Goal: Task Accomplishment & Management: Complete application form

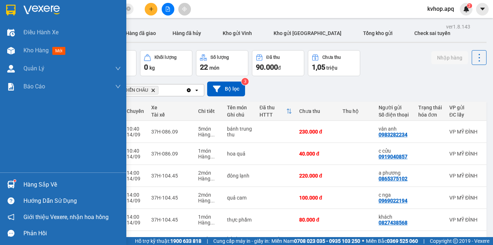
scroll to position [136, 0]
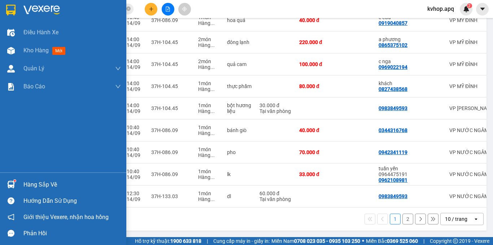
click at [40, 186] on div "Hàng sắp về" at bounding box center [71, 184] width 97 height 11
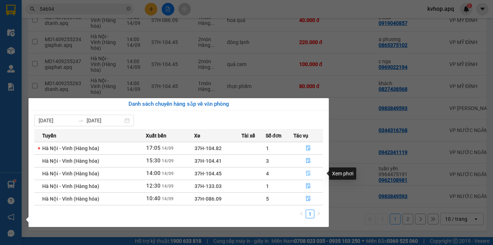
click at [308, 172] on icon "file-done" at bounding box center [308, 173] width 5 height 5
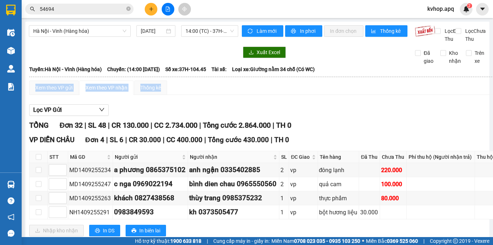
drag, startPoint x: 289, startPoint y: 91, endPoint x: 0, endPoint y: 237, distance: 323.8
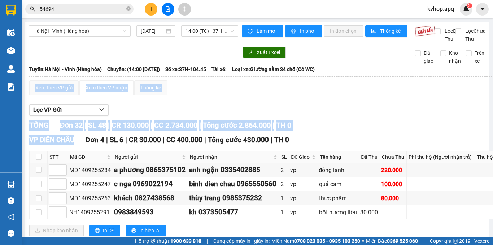
click at [368, 131] on div "TỔNG Đơn 32 | SL 48 | CR 130.000 | CC 2.734.000 | Tổng cước 2.864.000 | TH 0" at bounding box center [273, 125] width 488 height 11
click at [329, 128] on div "TỔNG Đơn 32 | SL 48 | CR 130.000 | CC 2.734.000 | Tổng cước 2.864.000 | TH 0" at bounding box center [273, 125] width 488 height 11
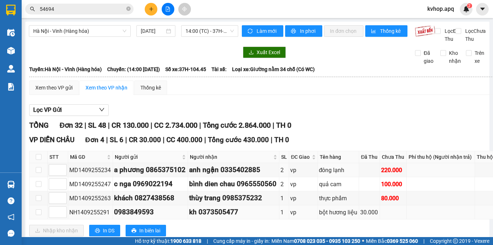
scroll to position [72, 0]
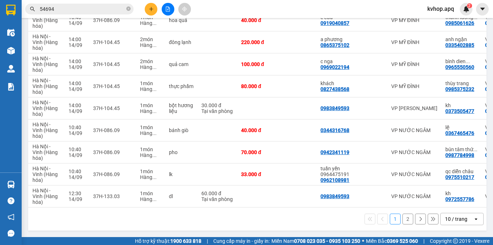
scroll to position [0, 60]
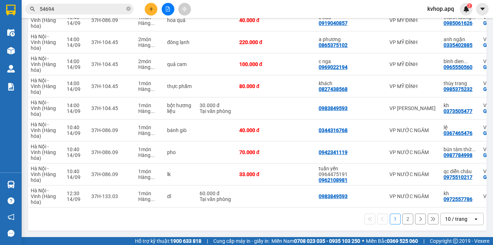
click at [402, 223] on button "2" at bounding box center [407, 219] width 11 height 11
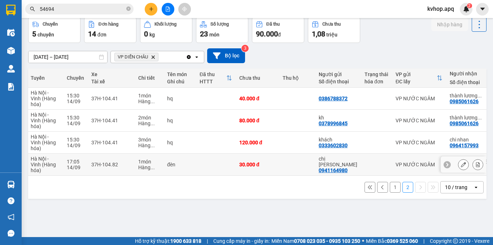
scroll to position [0, 0]
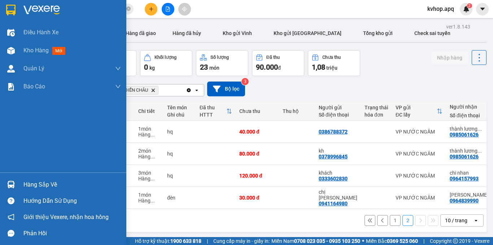
click at [50, 188] on div "Hàng sắp về" at bounding box center [71, 184] width 97 height 11
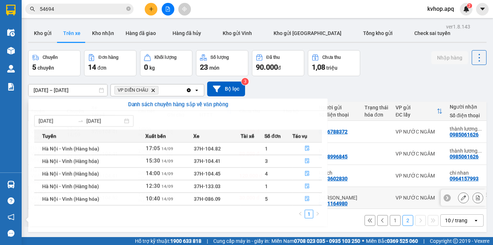
click at [372, 189] on section "Kết quả tìm kiếm ( 37 ) Bộ lọc Mã ĐH Trạng thái Món hàng Thu hộ Tổng cước Chưa …" at bounding box center [246, 122] width 493 height 245
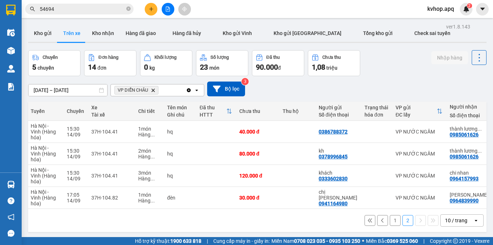
click at [390, 222] on button "1" at bounding box center [395, 220] width 11 height 11
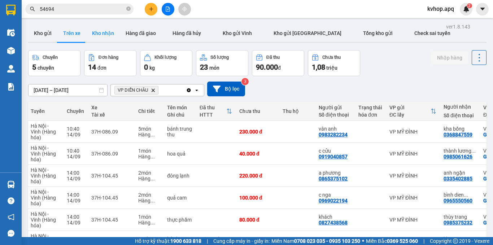
click at [101, 33] on button "Kho nhận" at bounding box center [103, 33] width 34 height 17
type input "[DATE] – [DATE]"
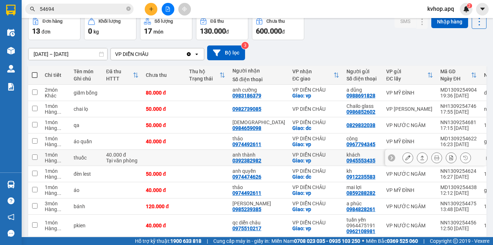
scroll to position [72, 0]
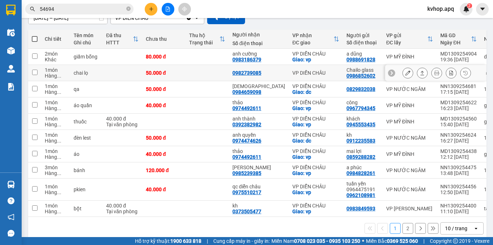
click at [405, 71] on icon at bounding box center [407, 72] width 5 height 5
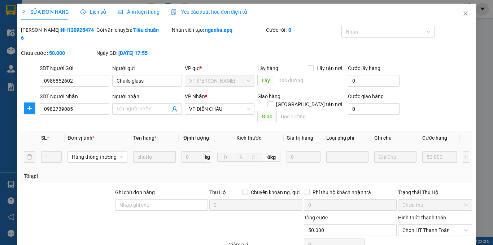
type input "0986852602"
type input "Chailo glass"
type input "0982739085"
type input "50.000"
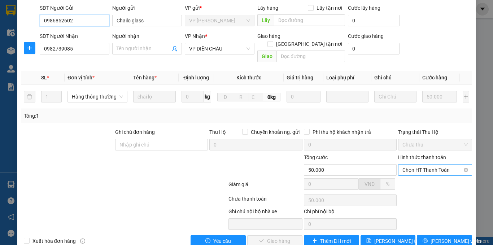
click at [417, 164] on span "Chọn HT Thanh Toán" at bounding box center [434, 169] width 65 height 11
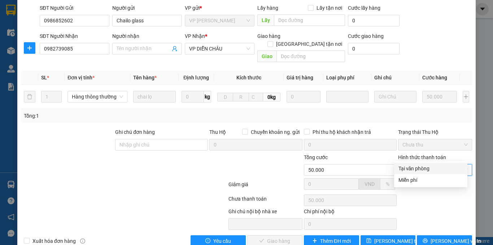
drag, startPoint x: 413, startPoint y: 165, endPoint x: 371, endPoint y: 190, distance: 48.4
click at [413, 165] on div "Tại văn phòng" at bounding box center [430, 168] width 65 height 8
type input "0"
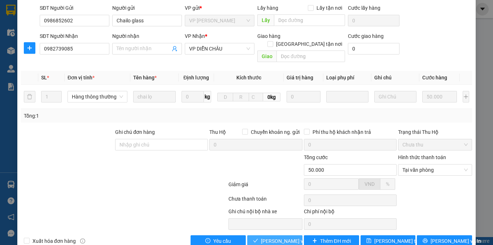
click at [287, 237] on span "[PERSON_NAME] và Giao hàng" at bounding box center [295, 241] width 69 height 8
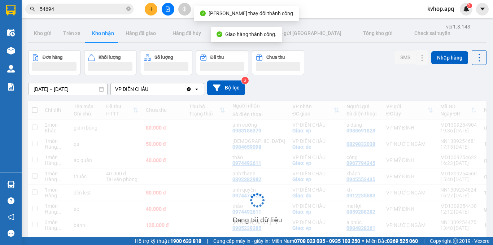
scroll to position [72, 0]
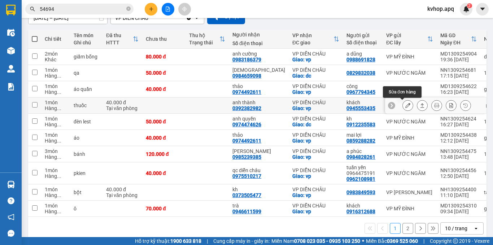
click at [405, 105] on button at bounding box center [408, 105] width 10 height 13
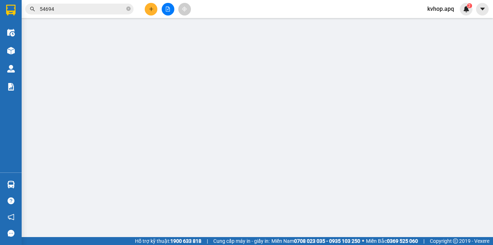
type input "0945553435"
type input "khách"
type input "0392382982"
type input "anh thành"
checkbox input "true"
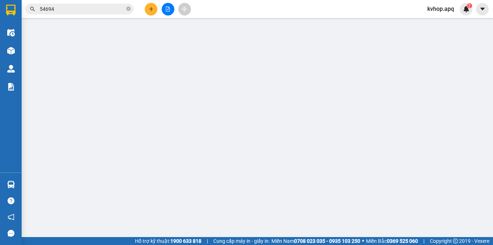
type input "vp"
type input "40.000"
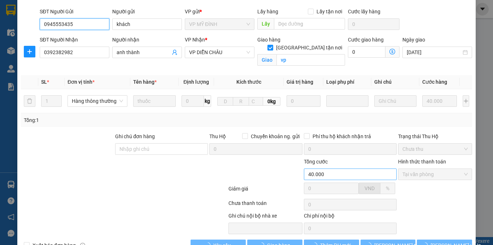
scroll to position [69, 0]
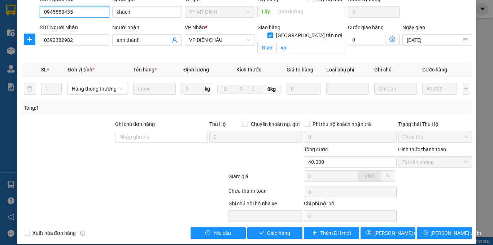
click at [402, 157] on span "Tại văn phòng" at bounding box center [434, 162] width 65 height 11
click at [254, 227] on button "Giao hàng" at bounding box center [274, 233] width 55 height 12
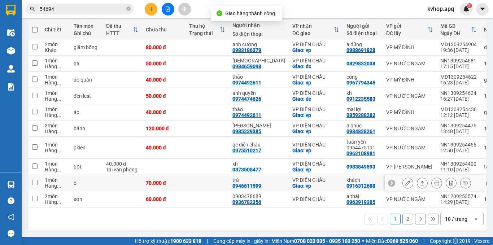
scroll to position [84, 0]
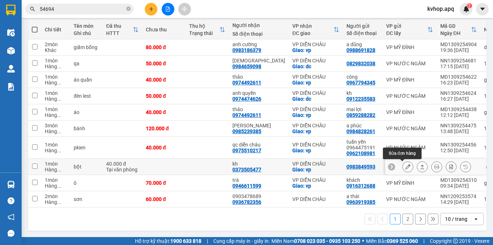
click at [405, 165] on button at bounding box center [408, 167] width 10 height 13
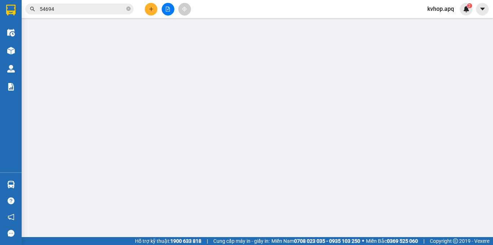
type input "0983849593"
type input "0373505477"
type input "kh"
checkbox input "true"
type input "vp"
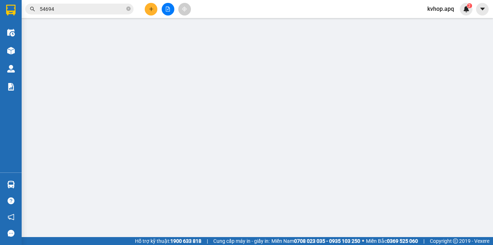
type input "40.000"
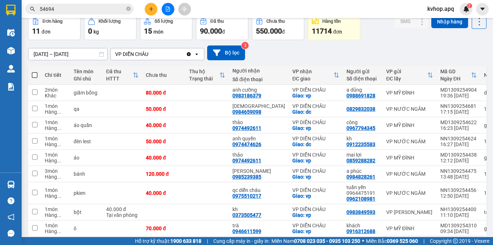
scroll to position [72, 0]
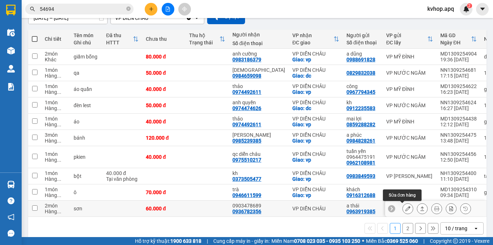
click at [405, 212] on button at bounding box center [408, 208] width 10 height 13
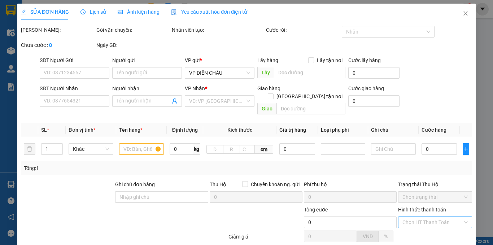
type input "0963919385"
type input "a thái"
type input "0936782356"
type input "0903478689"
type input "60.000"
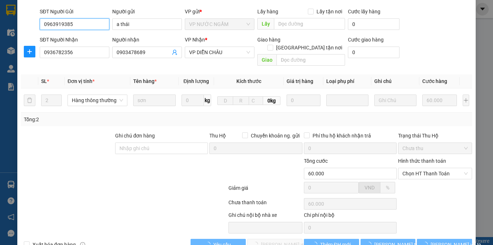
scroll to position [60, 0]
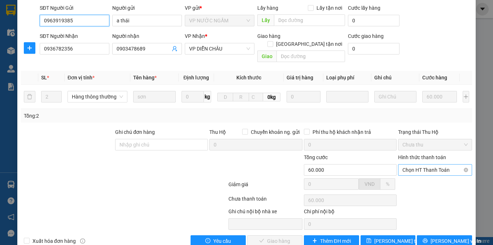
click at [420, 164] on span "Chọn HT Thanh Toán" at bounding box center [434, 169] width 65 height 11
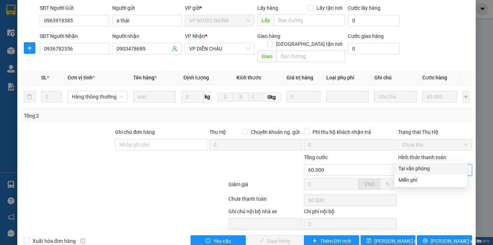
drag, startPoint x: 411, startPoint y: 166, endPoint x: 408, endPoint y: 169, distance: 4.1
click at [411, 167] on div "Tại văn phòng" at bounding box center [430, 168] width 65 height 8
type input "0"
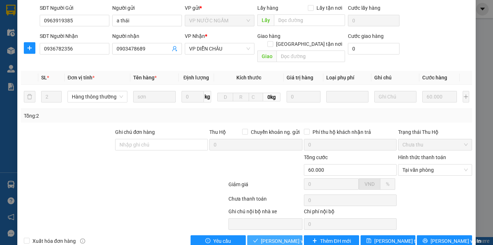
click at [261, 237] on span "[PERSON_NAME] và Giao hàng" at bounding box center [295, 241] width 69 height 8
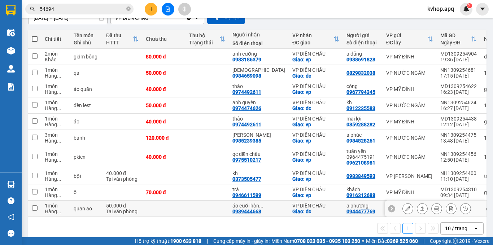
scroll to position [84, 0]
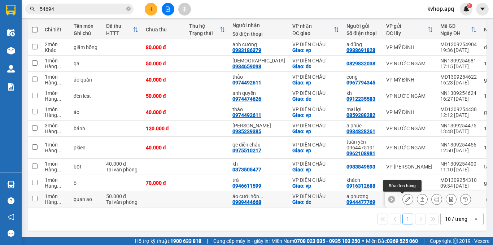
click at [405, 197] on icon at bounding box center [407, 199] width 5 height 5
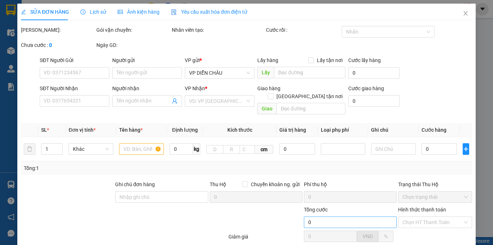
type input "0944477769"
type input "a phương"
type input "0989444668"
type input "áo cưới [PERSON_NAME]"
checkbox input "true"
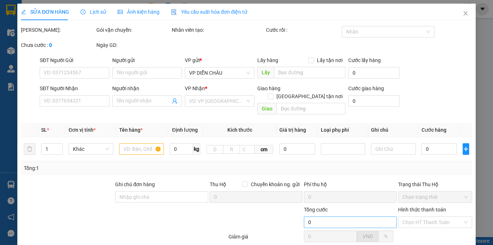
type input "dc"
type input "50.000"
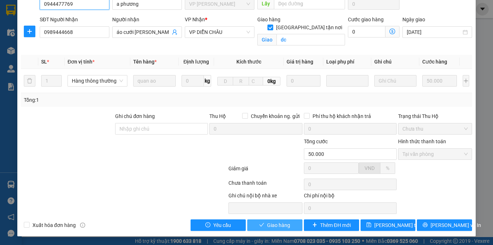
scroll to position [69, 0]
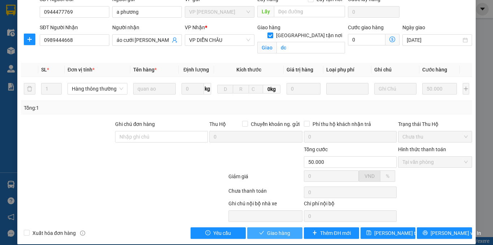
click at [259, 230] on icon "check" at bounding box center [261, 232] width 5 height 5
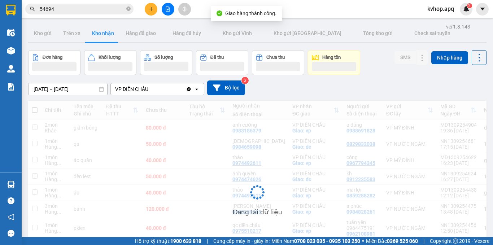
scroll to position [67, 0]
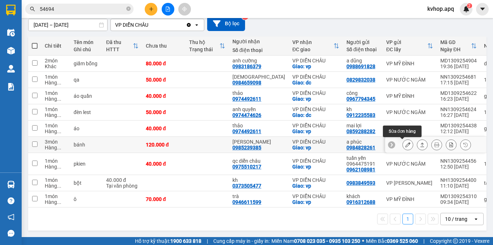
click at [405, 141] on button at bounding box center [408, 145] width 10 height 13
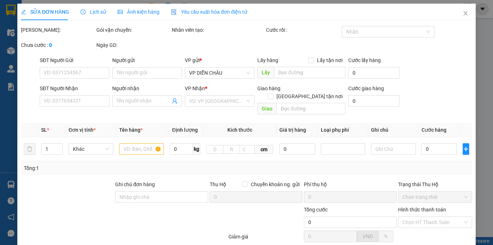
type input "0984828261"
type input "a phúc"
type input "0985239385"
type input "[PERSON_NAME]"
checkbox input "true"
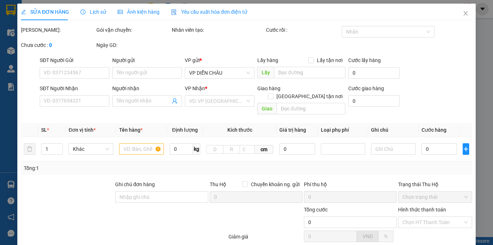
type input "vp"
type input "120.000"
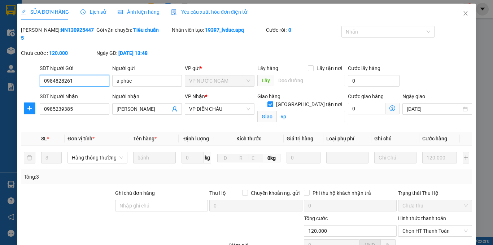
scroll to position [67, 0]
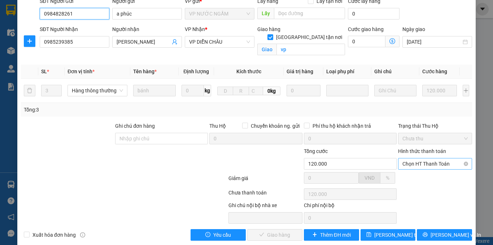
click at [438, 158] on span "Chọn HT Thanh Toán" at bounding box center [434, 163] width 65 height 11
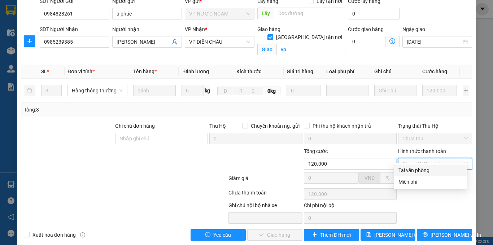
click at [406, 171] on div "Tại văn phòng" at bounding box center [430, 170] width 65 height 8
type input "0"
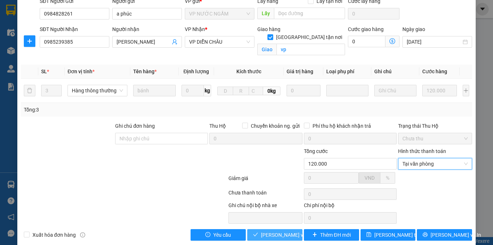
drag, startPoint x: 283, startPoint y: 228, endPoint x: 275, endPoint y: 230, distance: 8.1
click at [282, 231] on span "[PERSON_NAME] và Giao hàng" at bounding box center [295, 235] width 69 height 8
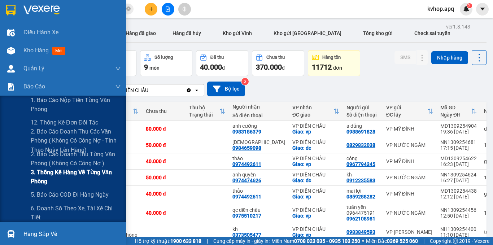
click at [50, 176] on span "3. Thống kê hàng về từng văn phòng" at bounding box center [76, 177] width 90 height 18
